Goal: Transaction & Acquisition: Purchase product/service

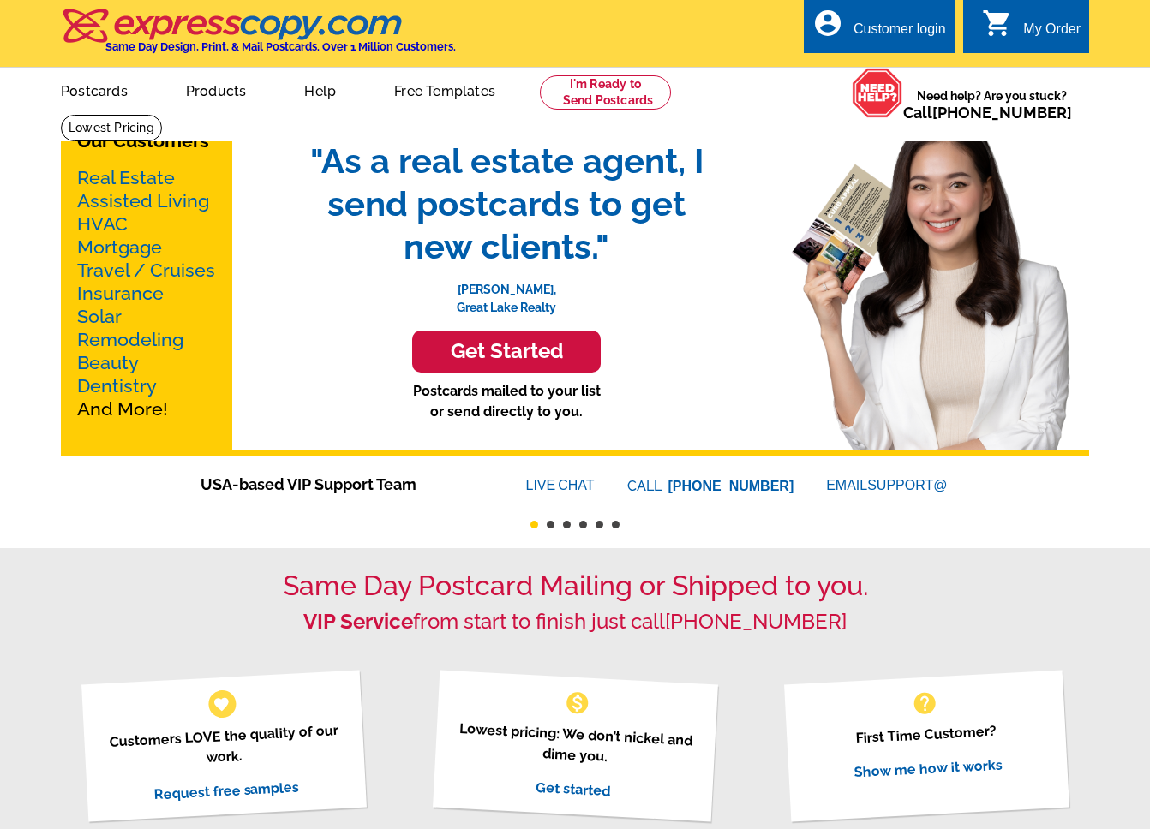
click at [883, 34] on div "Customer login" at bounding box center [899, 33] width 93 height 24
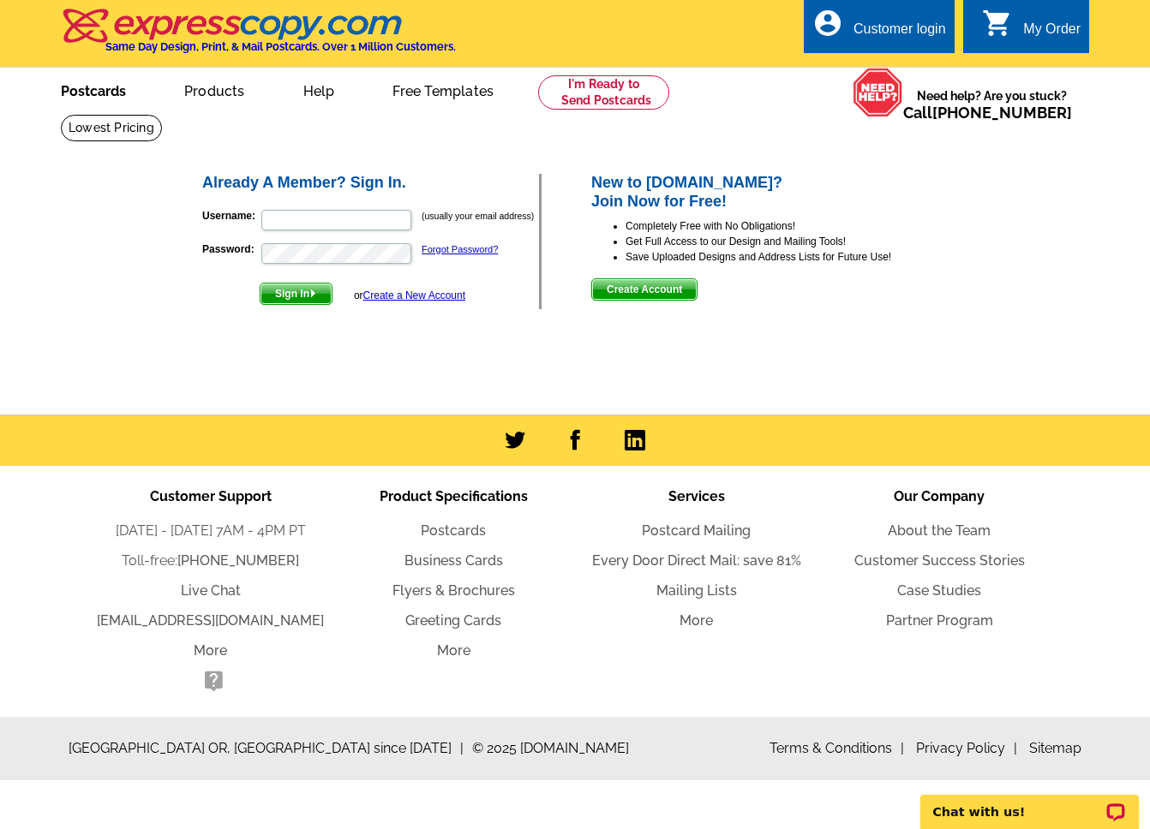
click at [94, 93] on link "Postcards" at bounding box center [93, 89] width 120 height 40
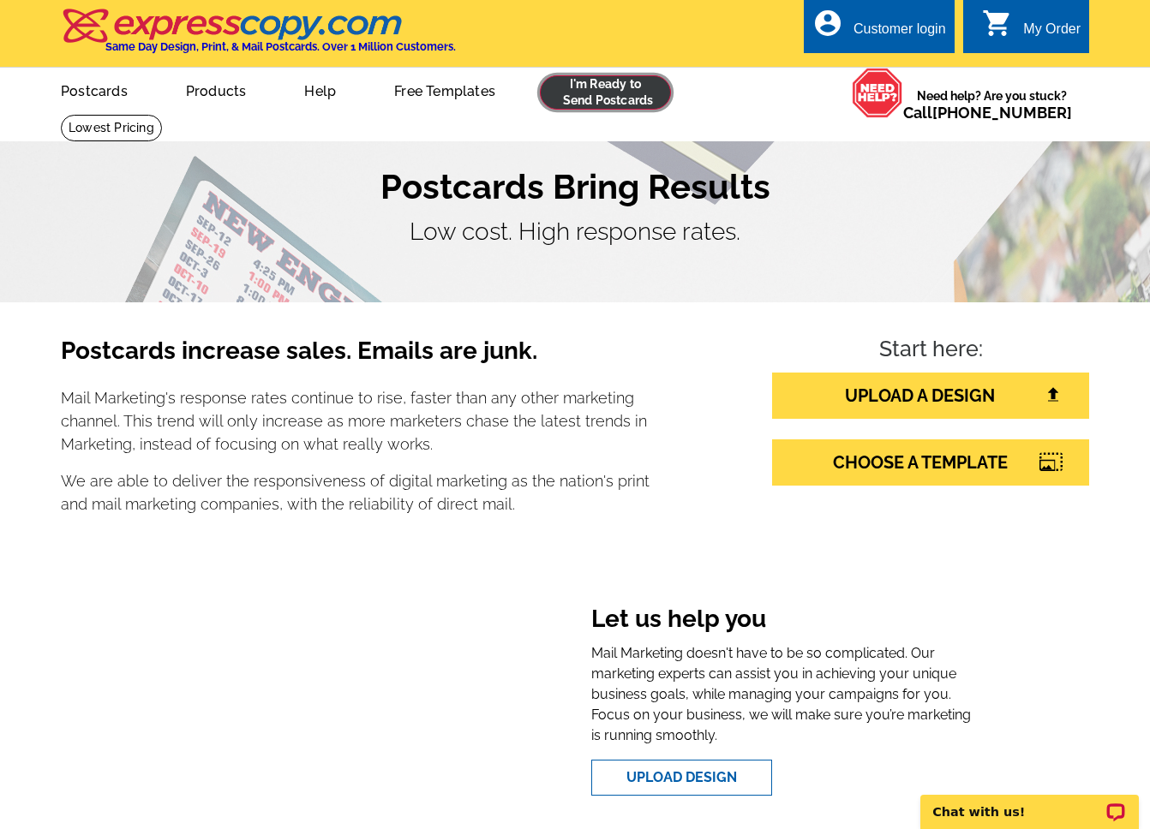
click at [653, 95] on link at bounding box center [605, 92] width 131 height 34
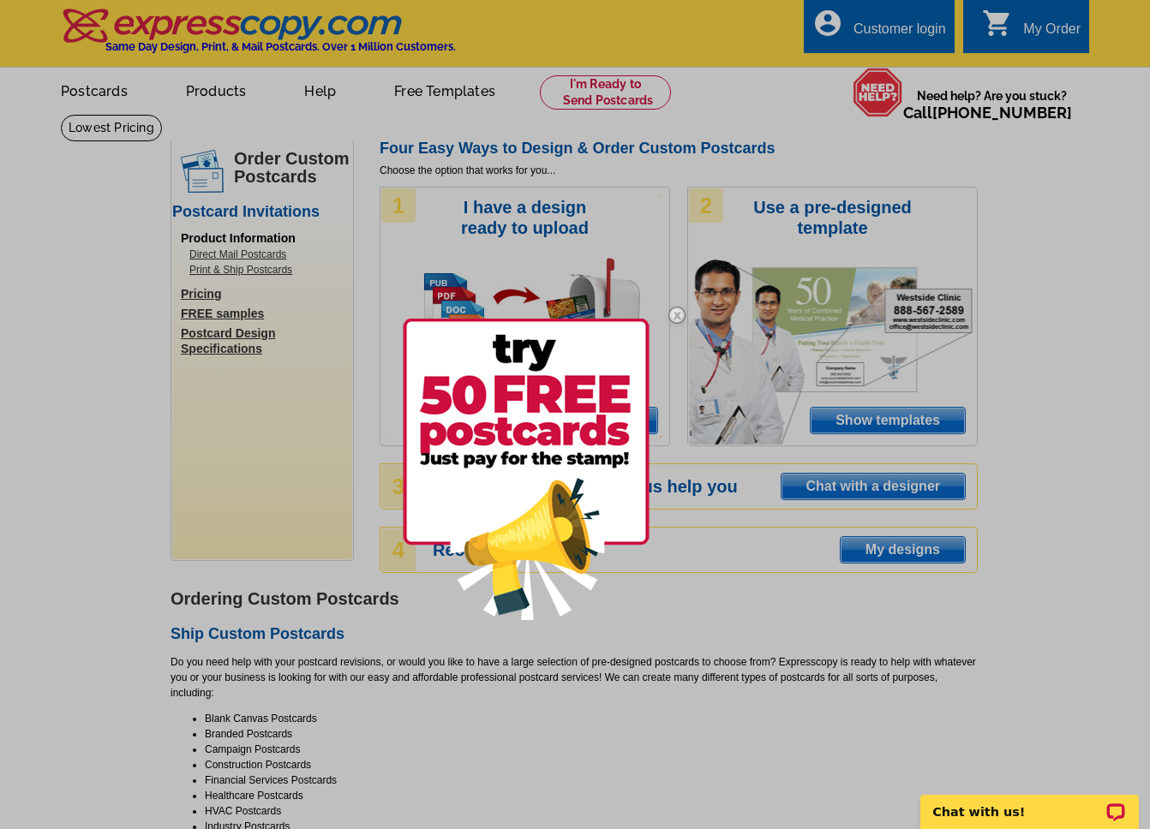
click at [1090, 313] on div at bounding box center [575, 414] width 1150 height 829
click at [679, 317] on img at bounding box center [677, 315] width 50 height 50
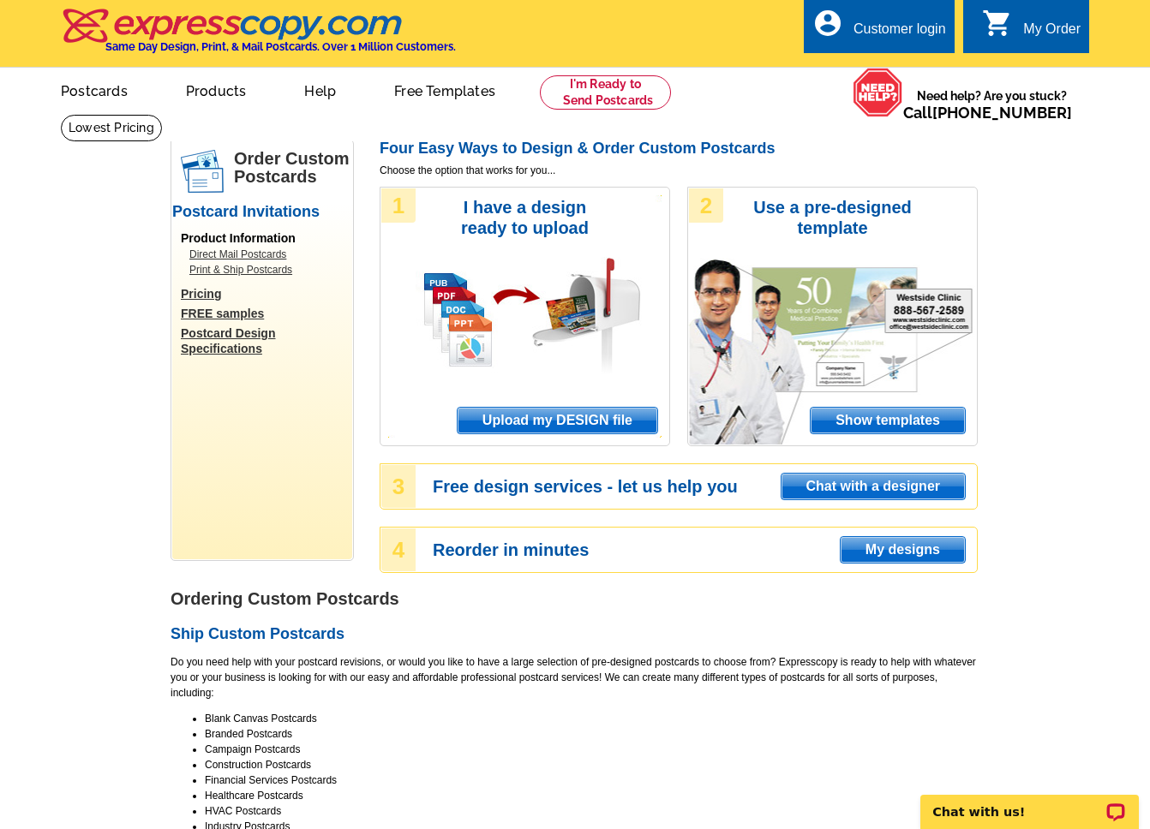
click at [860, 28] on div "Customer login" at bounding box center [899, 33] width 93 height 24
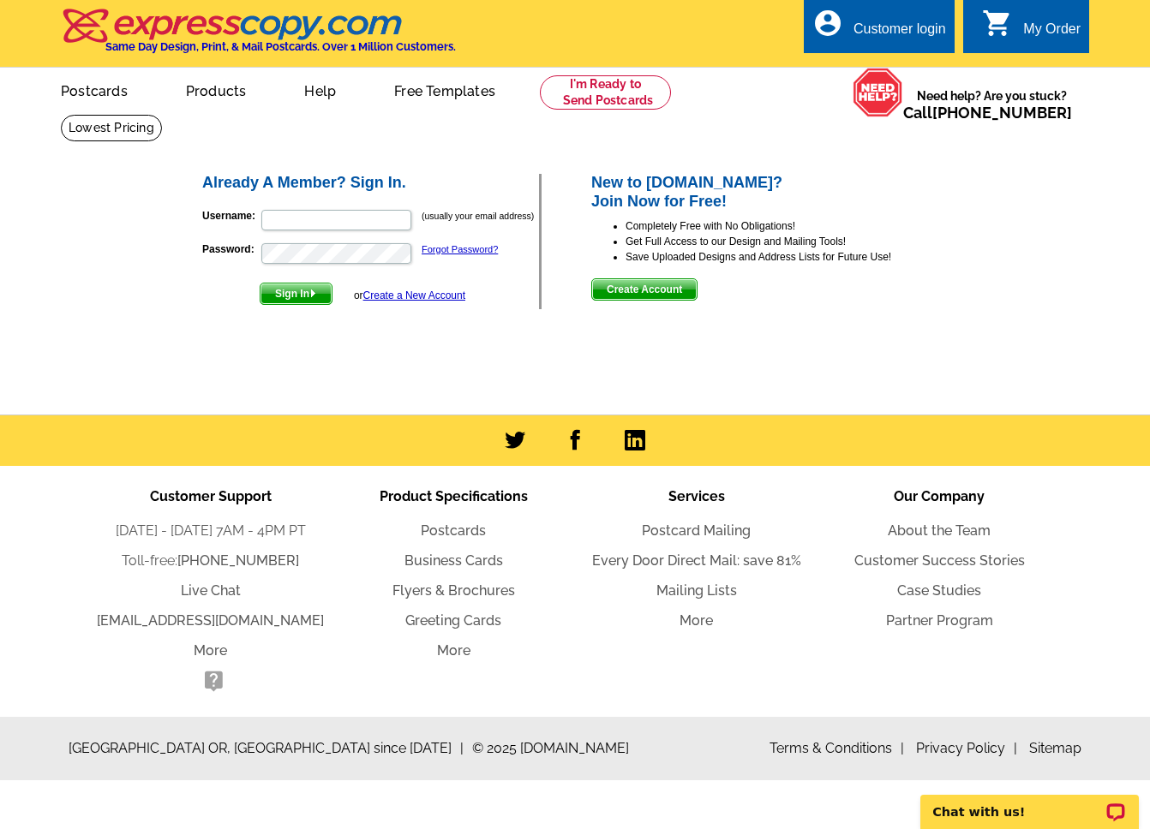
click at [413, 208] on div at bounding box center [413, 208] width 0 height 0
click at [295, 208] on p "Username: (usually your email address)" at bounding box center [370, 220] width 337 height 24
click at [295, 217] on input "Username:" at bounding box center [336, 220] width 150 height 21
click at [829, 324] on div "Already A Member? Sign In. Username: (usually your email address) Password: For…" at bounding box center [576, 241] width 820 height 207
click at [285, 218] on input "Username:" at bounding box center [336, 220] width 150 height 21
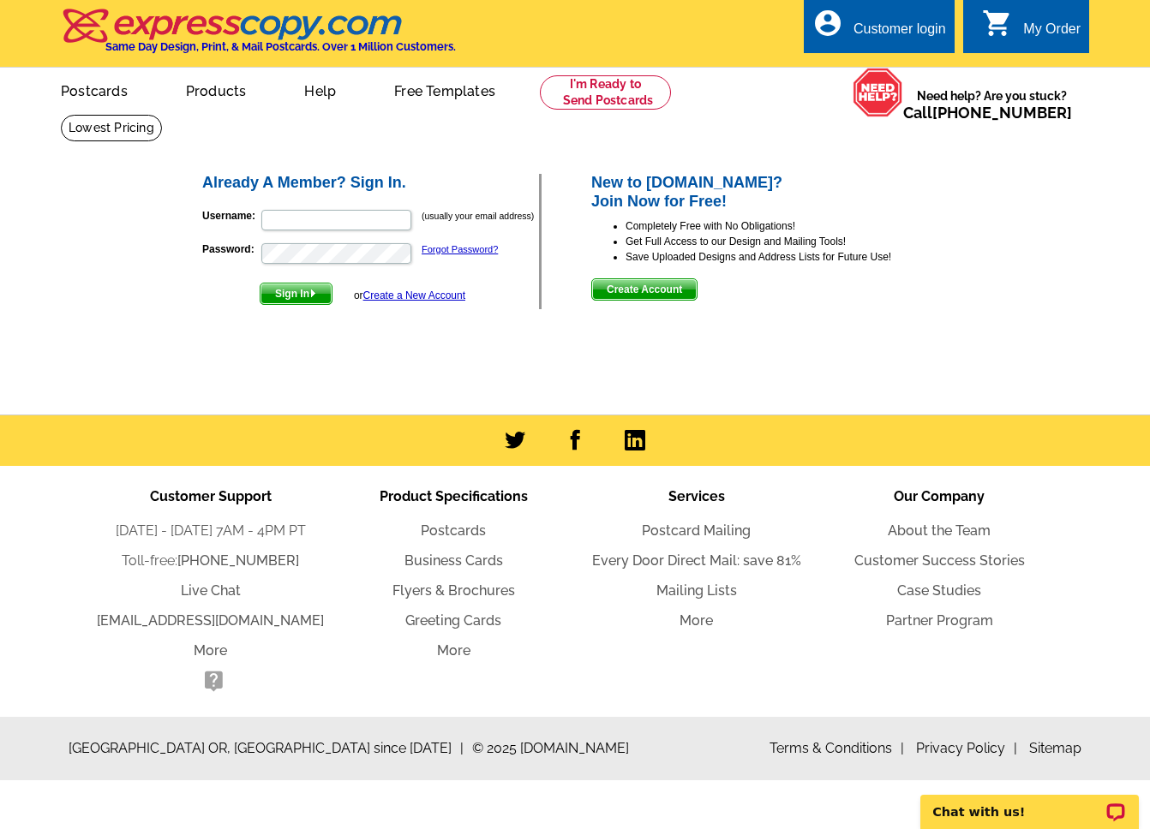
click at [203, 219] on label "Username:" at bounding box center [230, 215] width 57 height 15
click at [261, 219] on input "Username:" at bounding box center [336, 220] width 150 height 21
click at [672, 547] on ul "Postcard Mailing Every Door Direct Mail: save 81% Mailing Lists More" at bounding box center [696, 576] width 243 height 111
click at [672, 559] on link "Every Door Direct Mail: save 81%" at bounding box center [696, 561] width 209 height 16
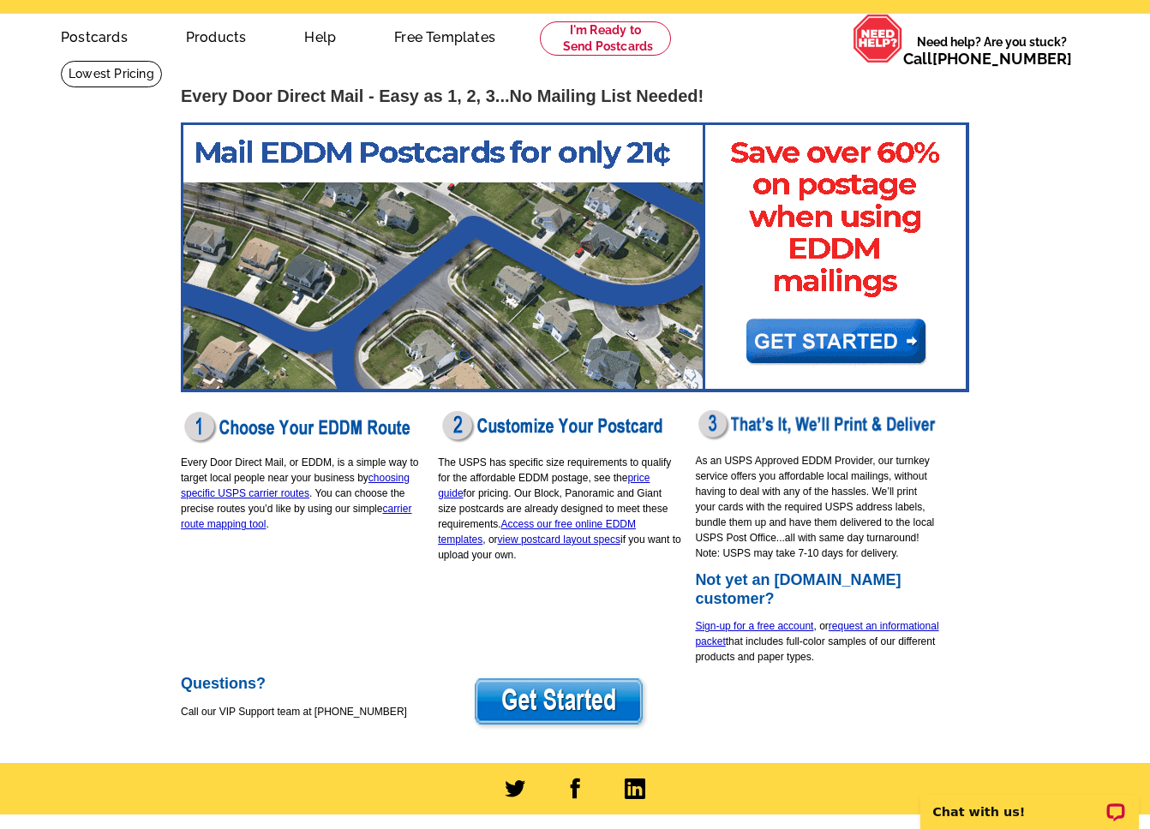
scroll to position [55, 0]
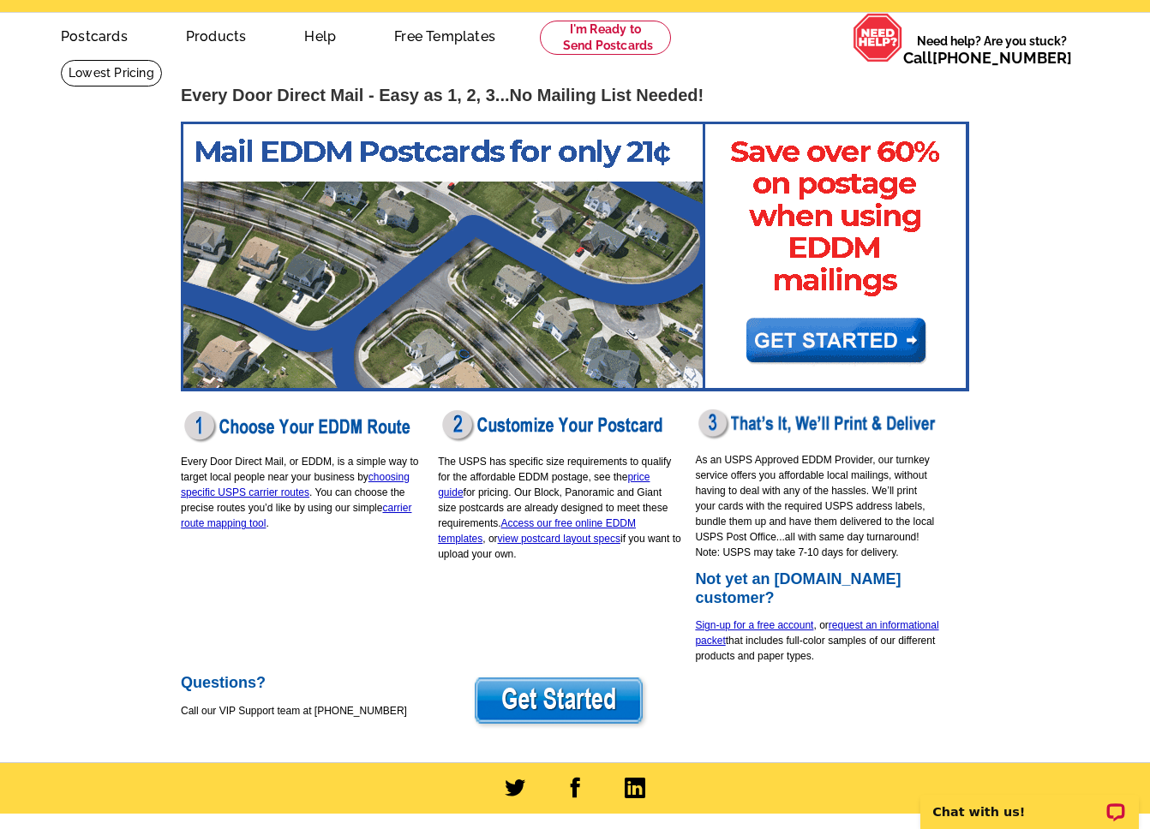
click at [802, 338] on img at bounding box center [575, 257] width 788 height 270
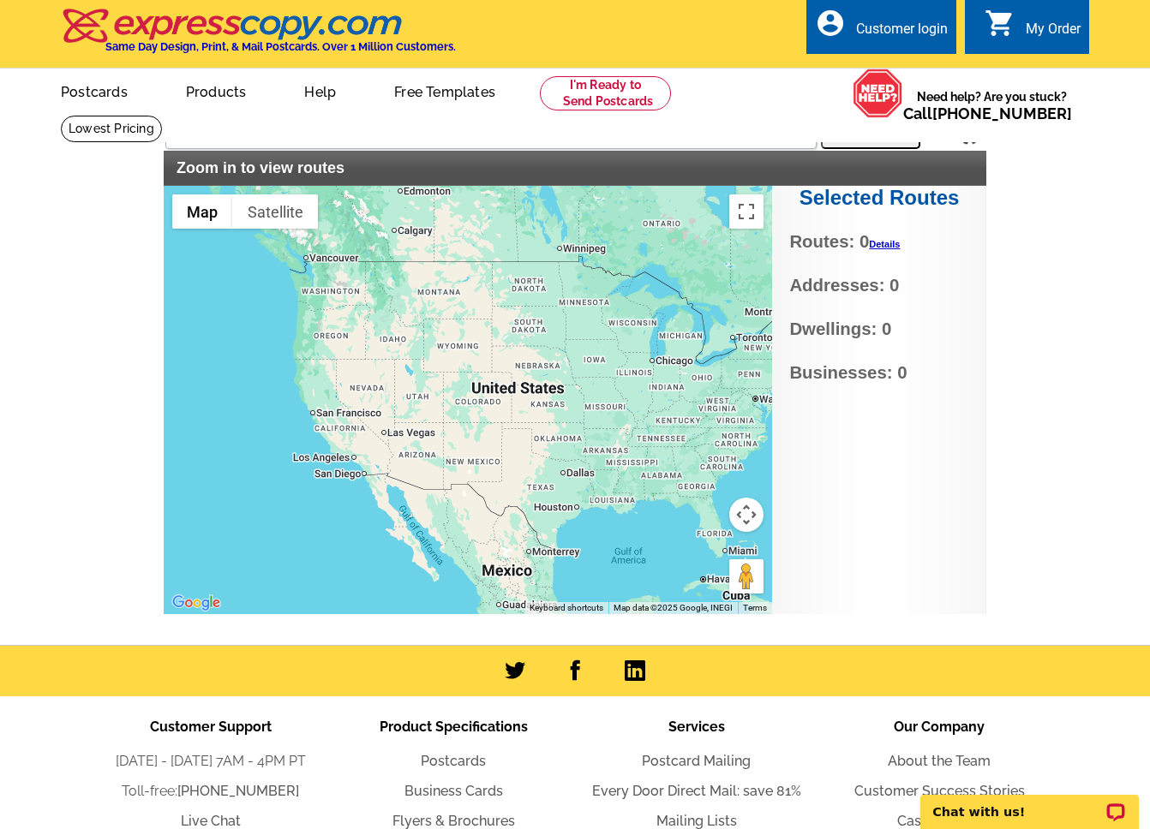
scroll to position [1, 0]
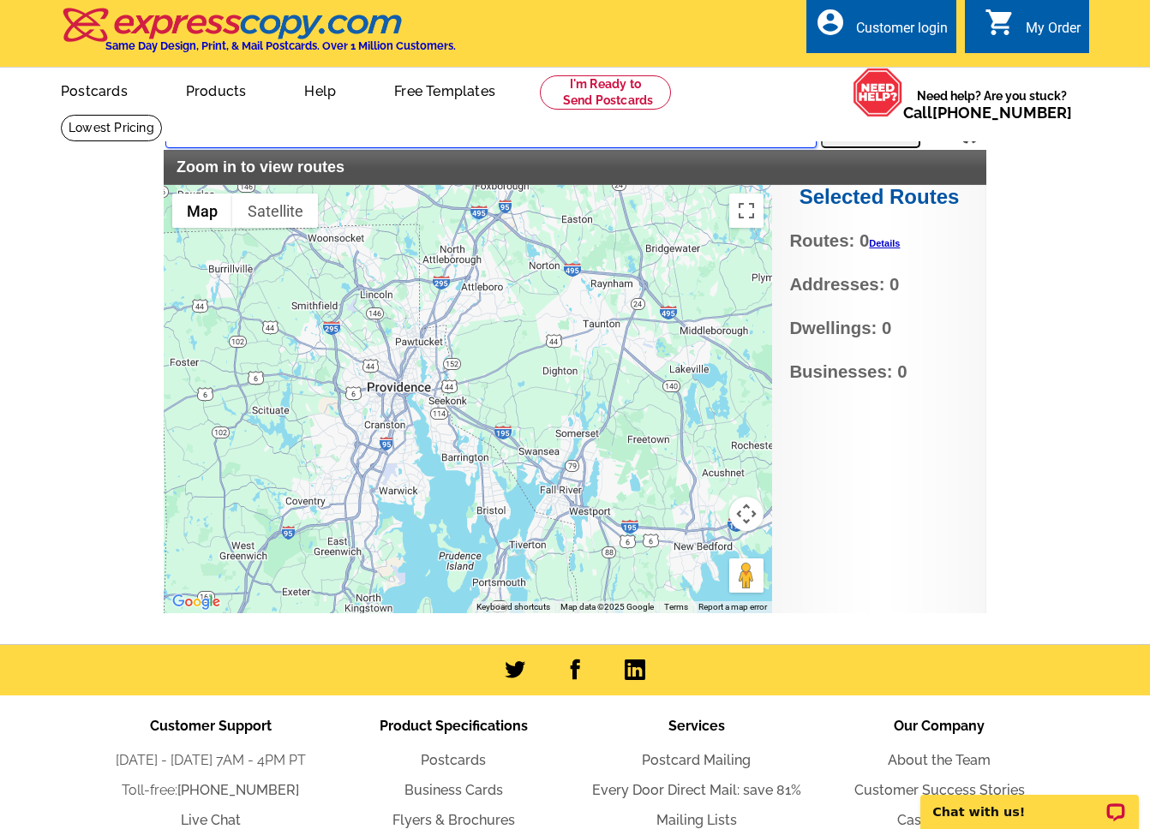
click at [270, 129] on input "text" at bounding box center [490, 132] width 651 height 31
type input "02760"
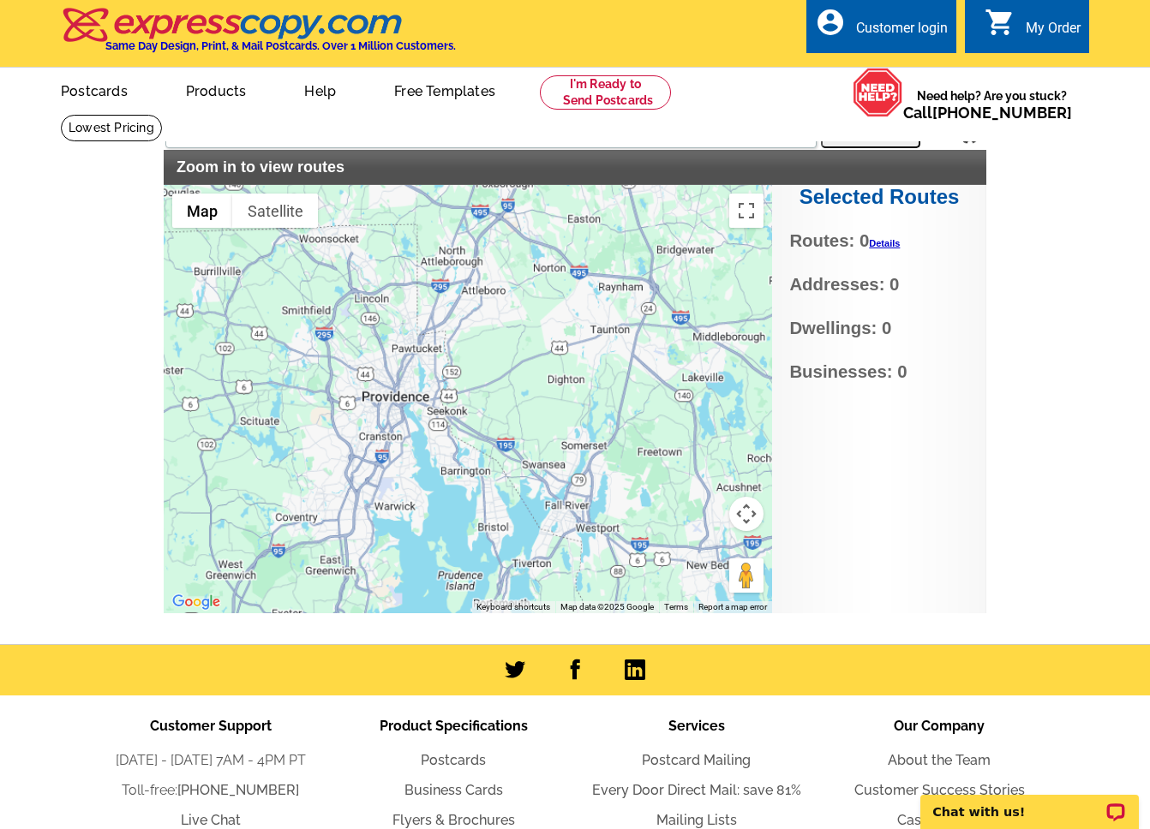
click at [877, 140] on button "Search" at bounding box center [870, 131] width 99 height 34
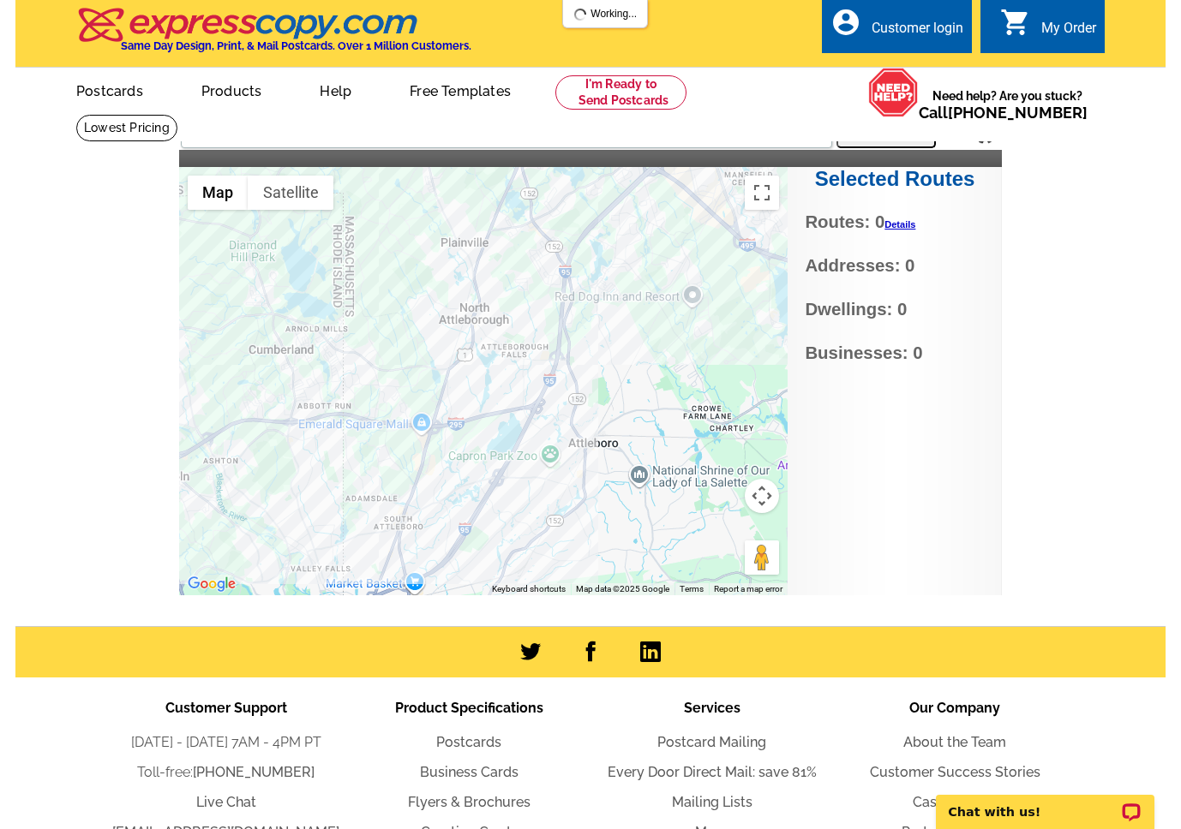
scroll to position [0, 0]
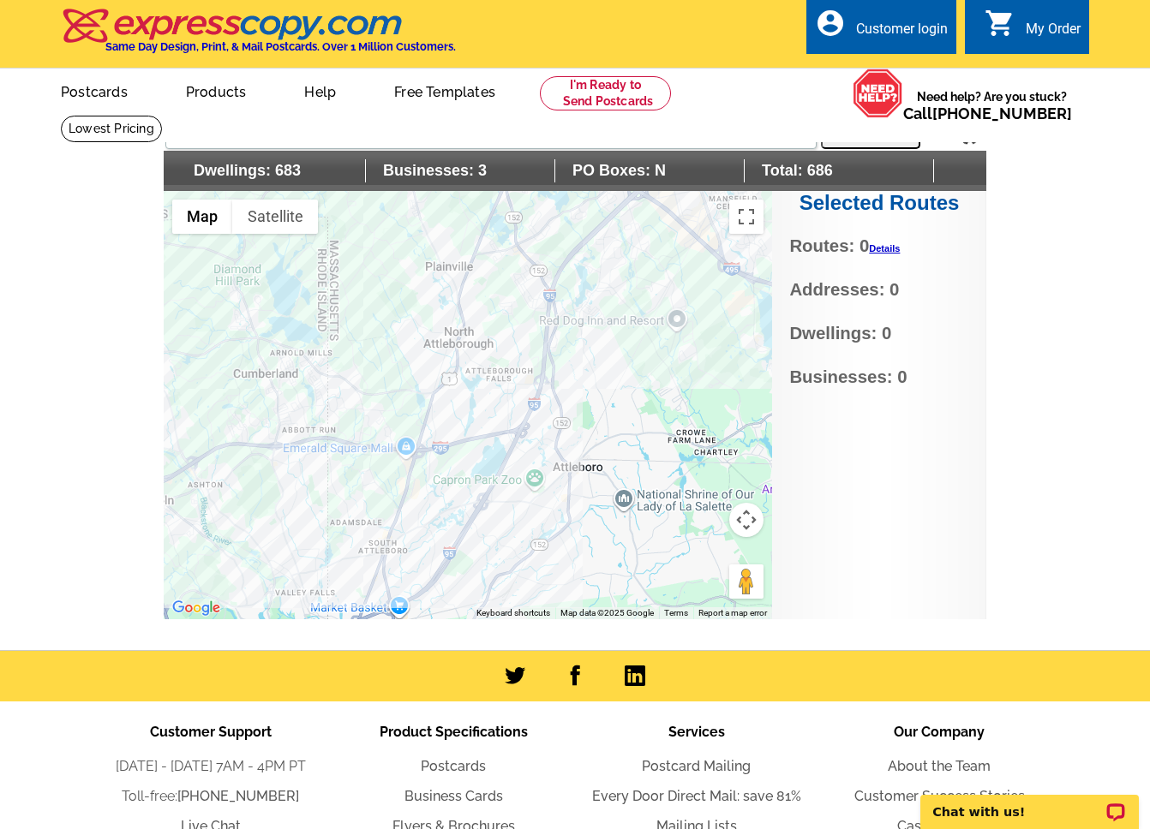
click at [582, 311] on div at bounding box center [468, 405] width 608 height 428
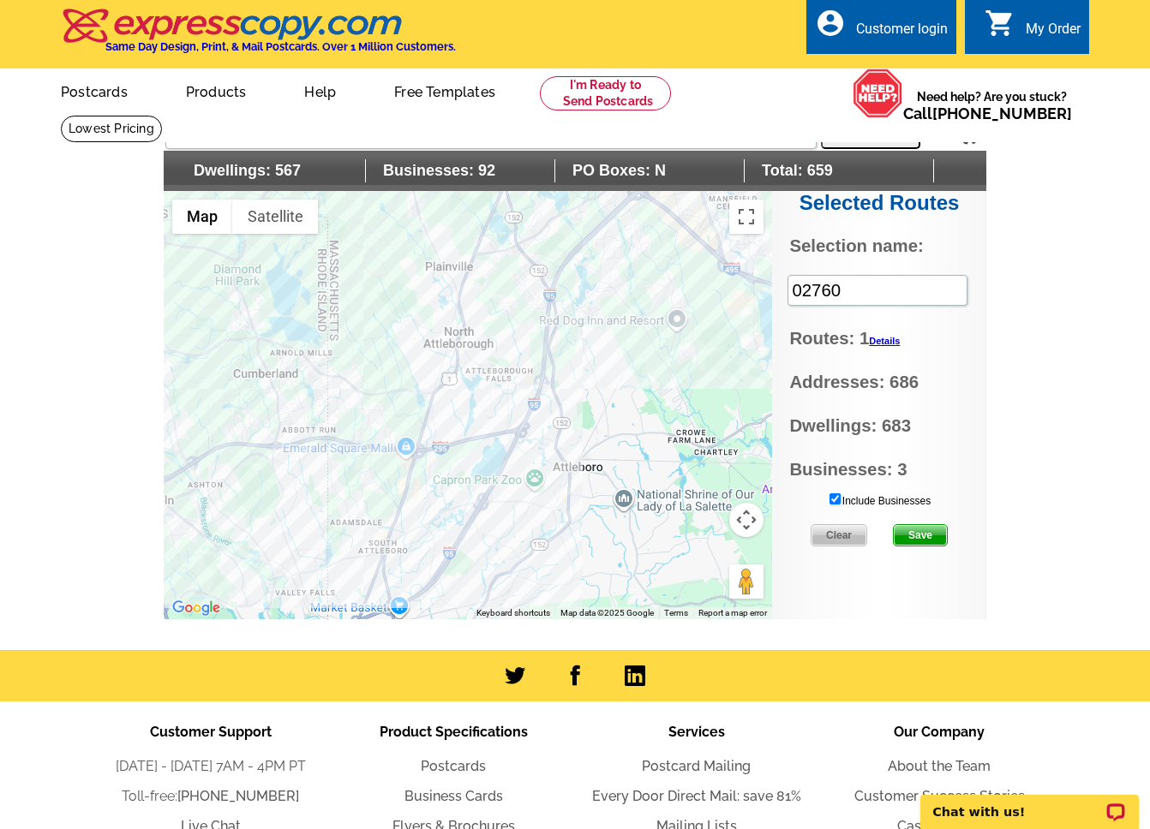
click at [535, 276] on div at bounding box center [468, 405] width 608 height 428
click at [535, 310] on div at bounding box center [468, 405] width 608 height 428
click at [553, 338] on div at bounding box center [468, 405] width 608 height 428
click at [506, 368] on div at bounding box center [468, 405] width 608 height 428
click at [468, 320] on div at bounding box center [468, 405] width 608 height 428
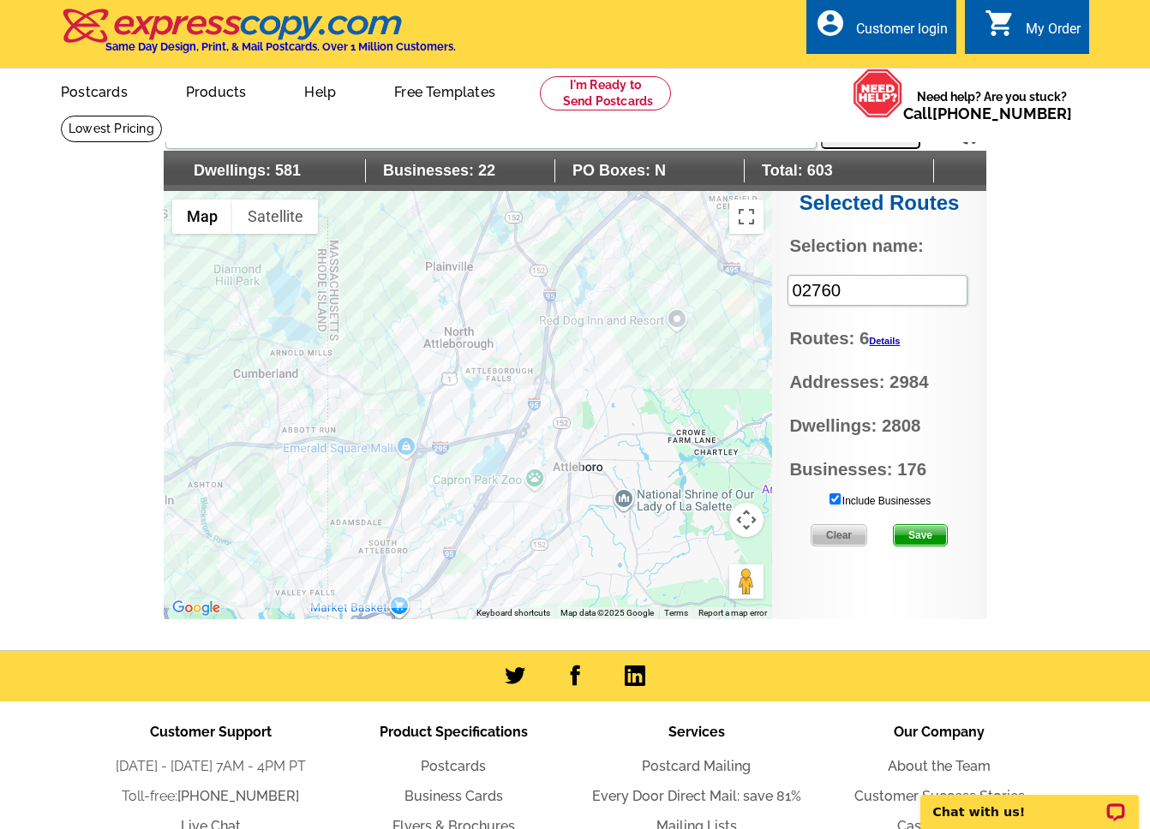
click at [437, 328] on div at bounding box center [468, 405] width 608 height 428
click at [456, 298] on div at bounding box center [468, 405] width 608 height 428
click at [440, 319] on div at bounding box center [468, 405] width 608 height 428
click at [470, 359] on div at bounding box center [468, 405] width 608 height 428
click at [464, 385] on div at bounding box center [468, 405] width 608 height 428
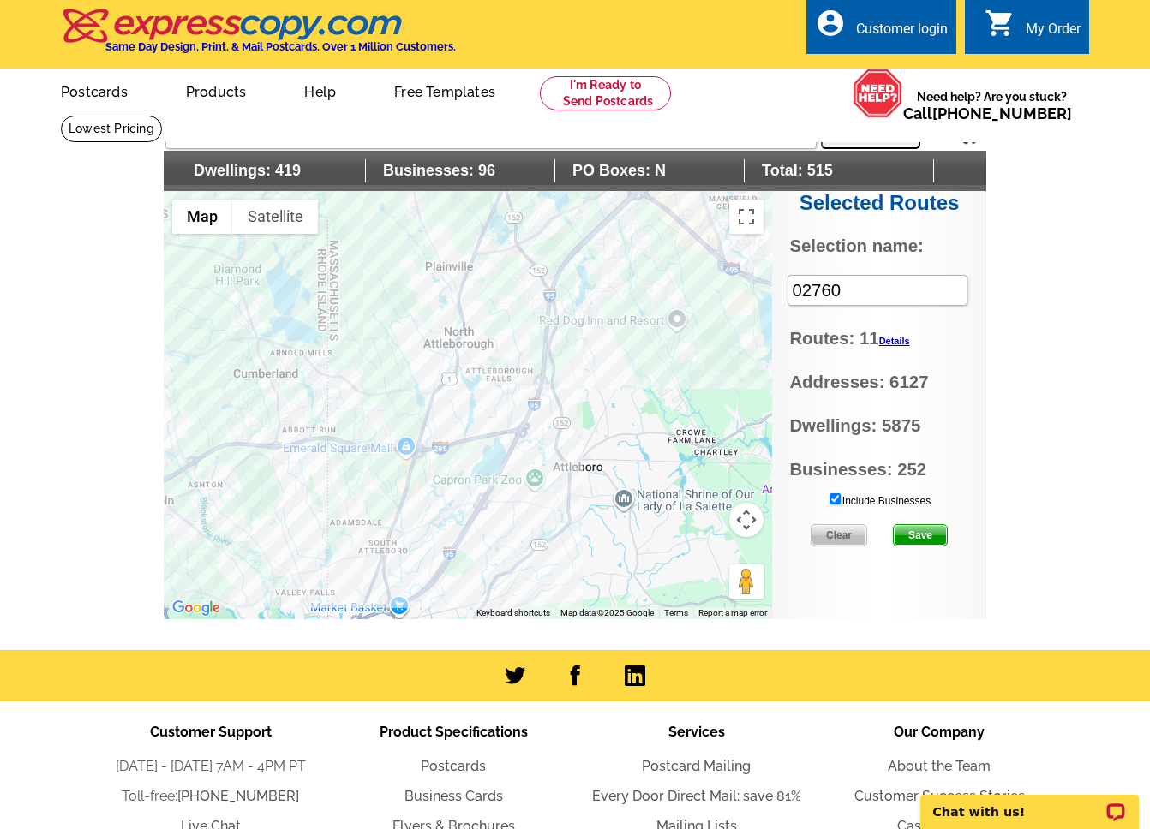
click at [470, 368] on div at bounding box center [468, 405] width 608 height 428
click at [445, 361] on div at bounding box center [468, 405] width 608 height 428
click at [422, 344] on div at bounding box center [468, 405] width 608 height 428
click at [409, 325] on div at bounding box center [468, 405] width 608 height 428
click at [415, 409] on div at bounding box center [468, 405] width 608 height 428
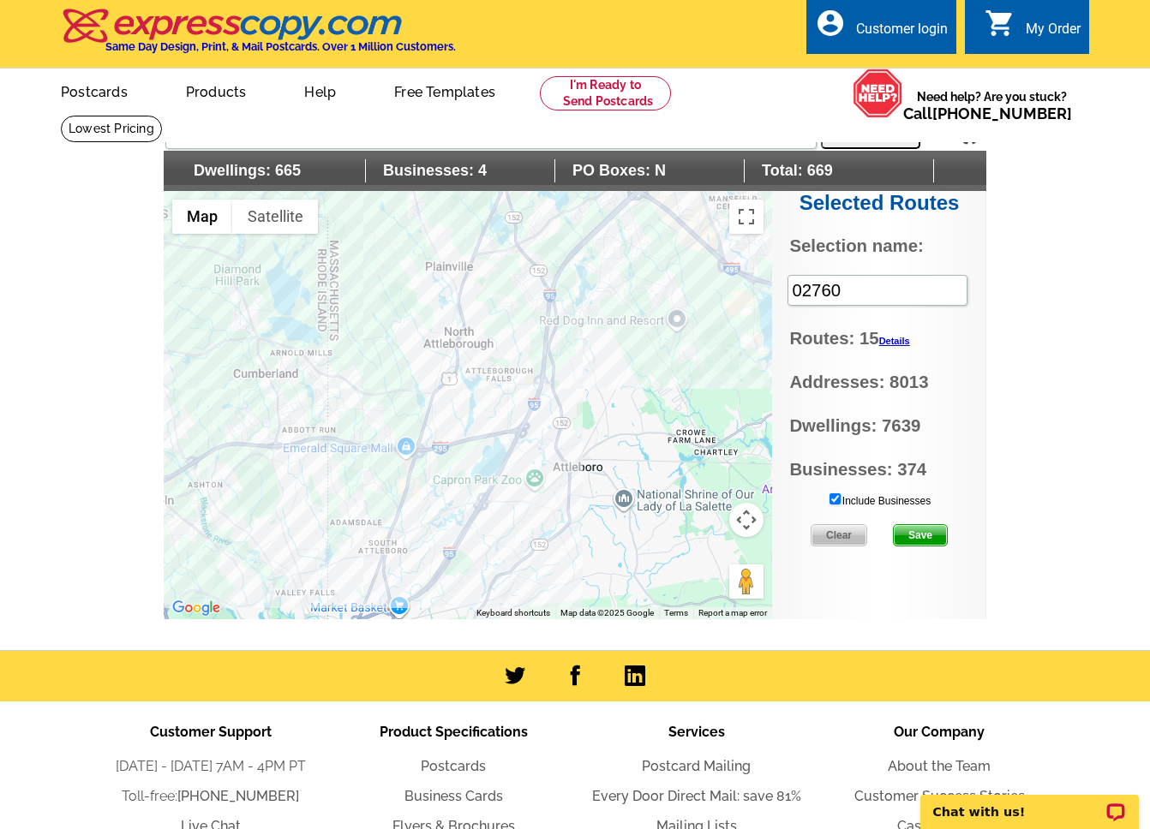
click at [398, 408] on div at bounding box center [468, 405] width 608 height 428
click at [358, 500] on div at bounding box center [468, 405] width 608 height 428
click at [424, 468] on div at bounding box center [468, 405] width 608 height 428
click at [412, 471] on div at bounding box center [468, 405] width 608 height 428
click at [408, 482] on div at bounding box center [468, 405] width 608 height 428
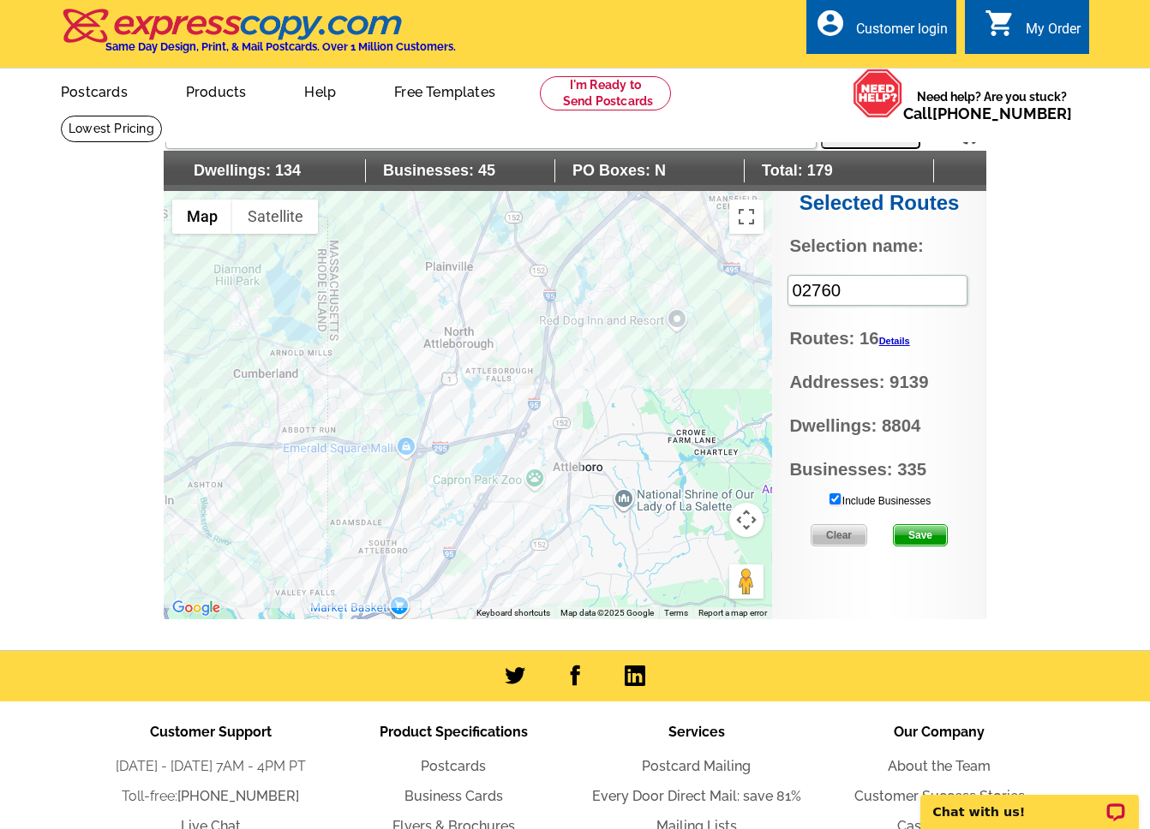
click at [403, 478] on div at bounding box center [468, 405] width 608 height 428
click at [430, 464] on div at bounding box center [468, 405] width 608 height 428
click at [457, 448] on div at bounding box center [468, 405] width 608 height 428
click at [443, 381] on div at bounding box center [468, 405] width 608 height 428
click at [457, 320] on div at bounding box center [468, 405] width 608 height 428
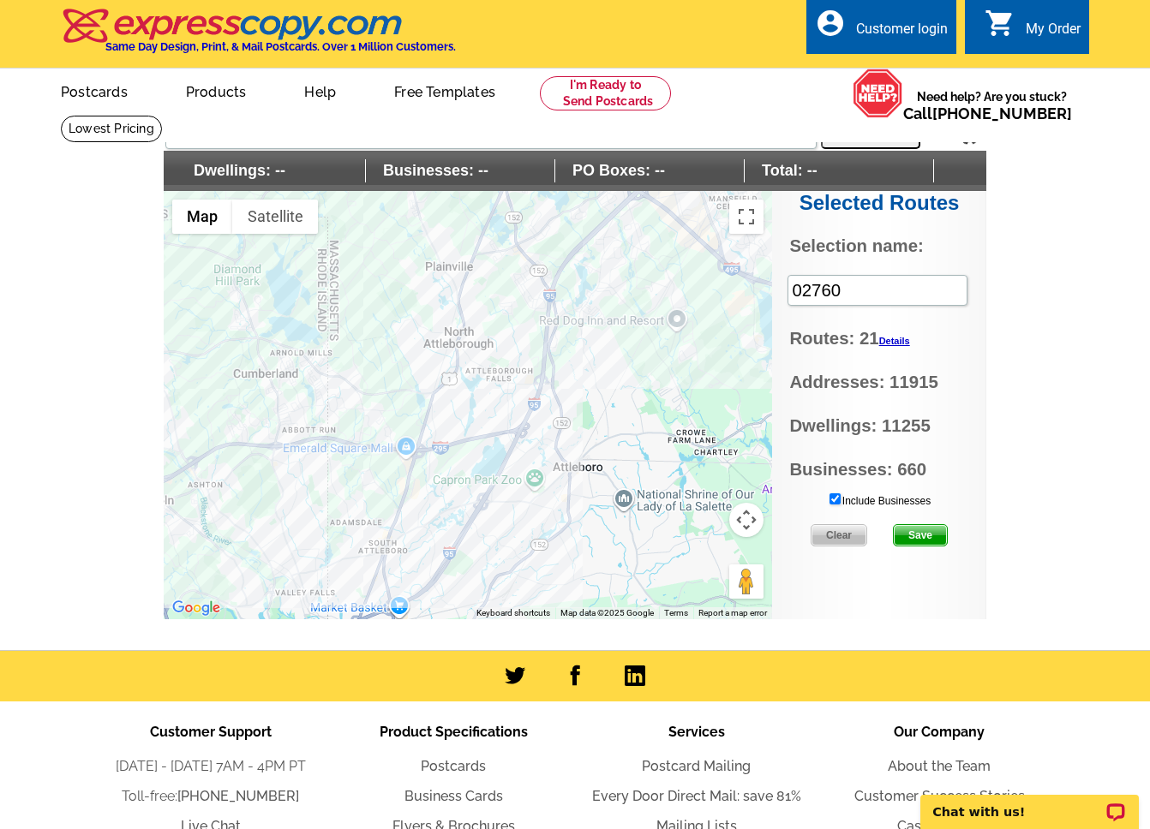
click at [416, 486] on div at bounding box center [468, 405] width 608 height 428
click at [418, 485] on div at bounding box center [468, 405] width 608 height 428
click at [413, 496] on div at bounding box center [468, 405] width 608 height 428
click at [750, 523] on button "Map camera controls" at bounding box center [746, 520] width 34 height 34
click at [711, 476] on button "Zoom in" at bounding box center [703, 477] width 34 height 34
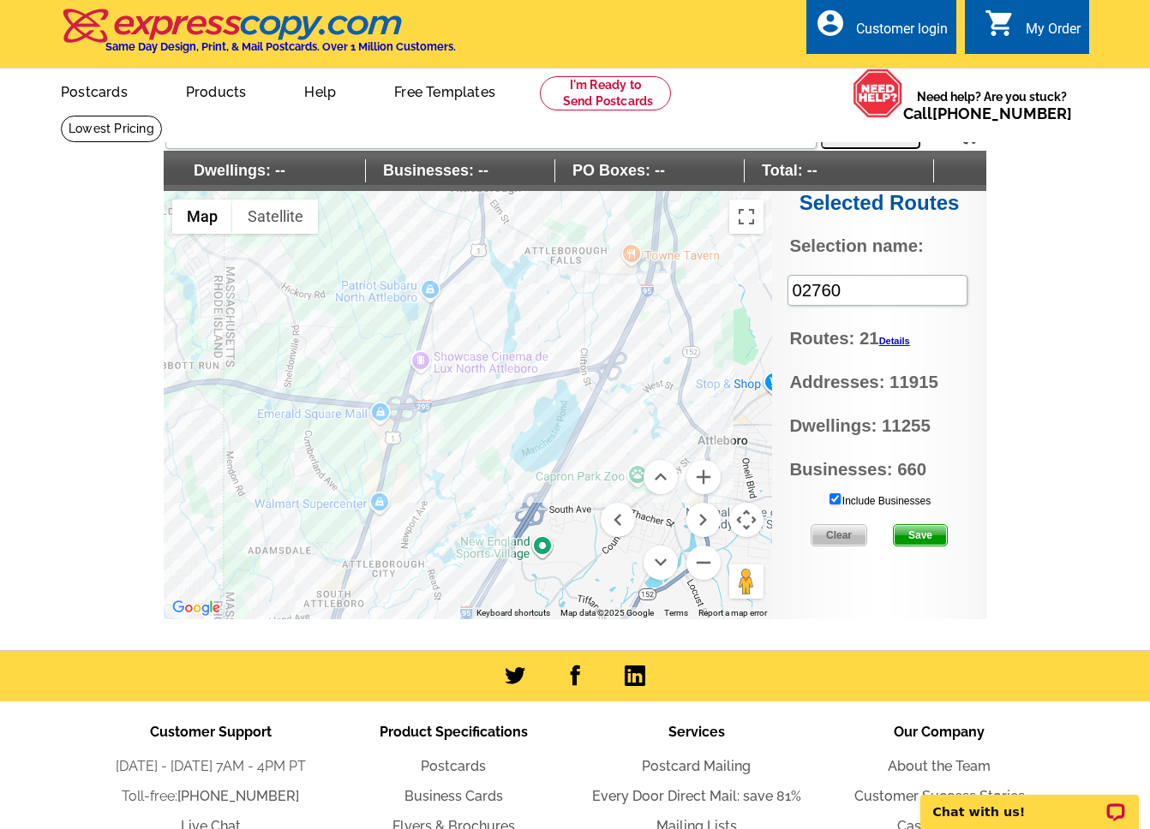
drag, startPoint x: 536, startPoint y: 430, endPoint x: 571, endPoint y: 342, distance: 95.0
click at [571, 342] on div at bounding box center [468, 405] width 608 height 428
click at [711, 562] on button "Zoom out" at bounding box center [703, 563] width 34 height 34
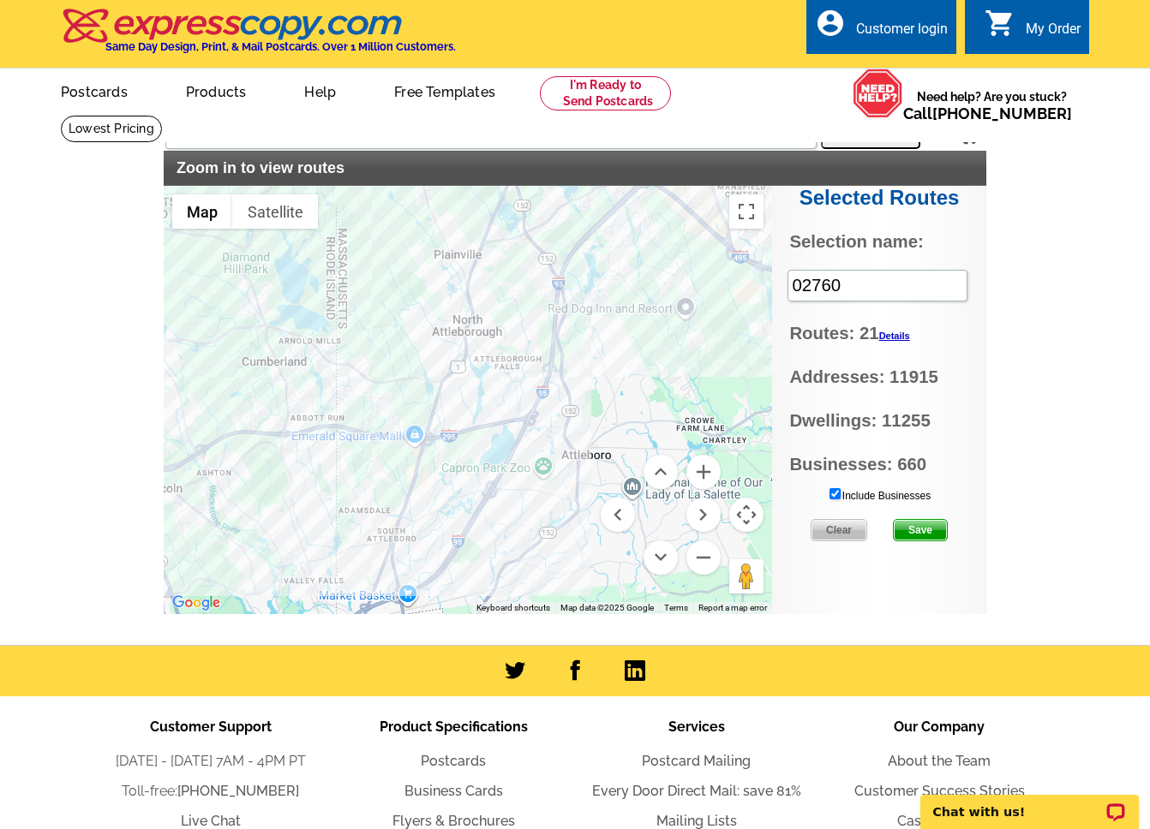
drag, startPoint x: 277, startPoint y: 296, endPoint x: 267, endPoint y: 339, distance: 44.7
click at [266, 338] on div at bounding box center [468, 400] width 608 height 428
click at [1062, 281] on main "Settings Display PO Boxes 02760 Search Zoom in to view routes Selected Routes S…" at bounding box center [575, 380] width 1150 height 531
